Goal: Task Accomplishment & Management: Use online tool/utility

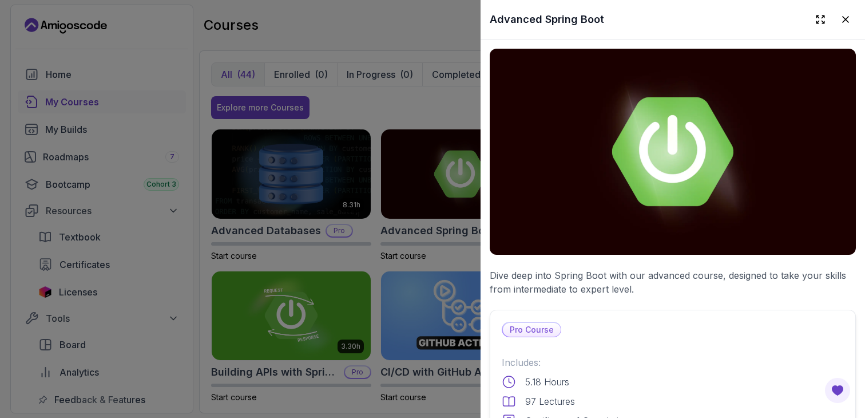
scroll to position [282, 0]
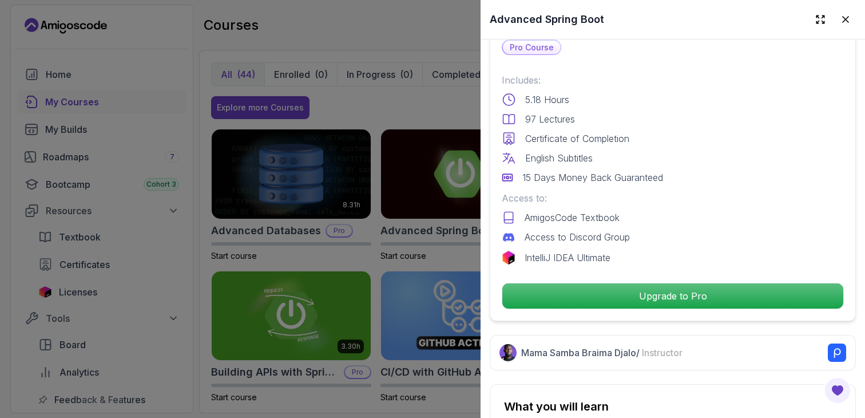
click at [95, 341] on div at bounding box center [432, 209] width 865 height 418
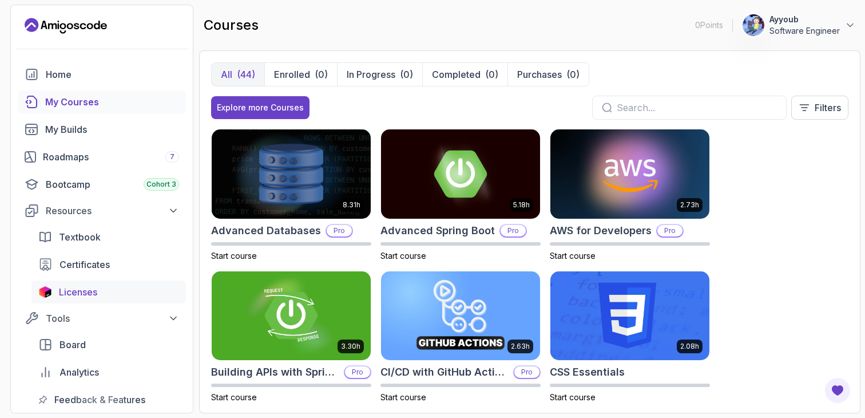
click at [93, 295] on span "Licenses" at bounding box center [78, 292] width 38 height 14
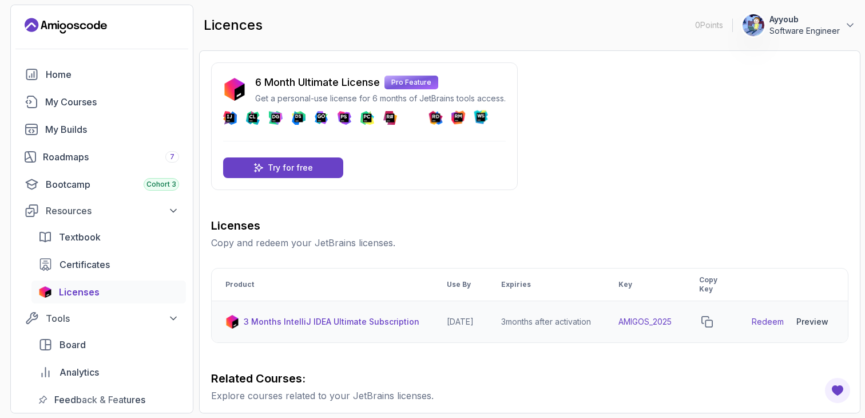
click at [662, 321] on td "AMIGOS_2025" at bounding box center [645, 322] width 81 height 42
click at [685, 320] on td "AMIGOS_2025" at bounding box center [645, 322] width 81 height 42
drag, startPoint x: 686, startPoint y: 320, endPoint x: 635, endPoint y: 319, distance: 50.9
click at [635, 319] on td "AMIGOS_2025" at bounding box center [645, 322] width 81 height 42
click at [640, 322] on td "AMIGOS_2025" at bounding box center [645, 322] width 81 height 42
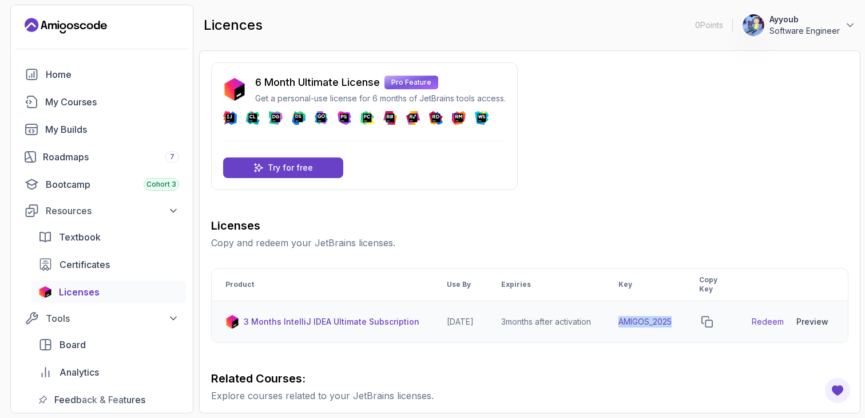
drag, startPoint x: 640, startPoint y: 322, endPoint x: 681, endPoint y: 321, distance: 40.6
click at [681, 321] on td "AMIGOS_2025" at bounding box center [645, 322] width 81 height 42
click at [778, 320] on link "Redeem" at bounding box center [768, 321] width 32 height 11
